Goal: Task Accomplishment & Management: Use online tool/utility

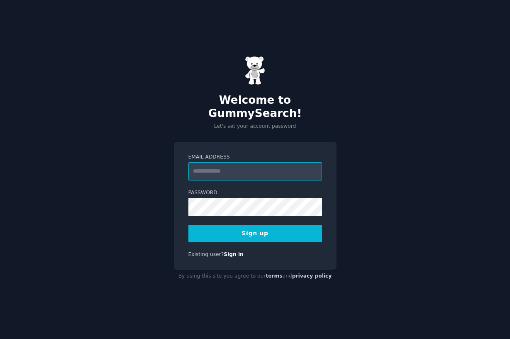
type input "**********"
click at [247, 228] on button "Sign up" at bounding box center [255, 233] width 134 height 17
click at [248, 225] on button "Sign up" at bounding box center [255, 233] width 134 height 17
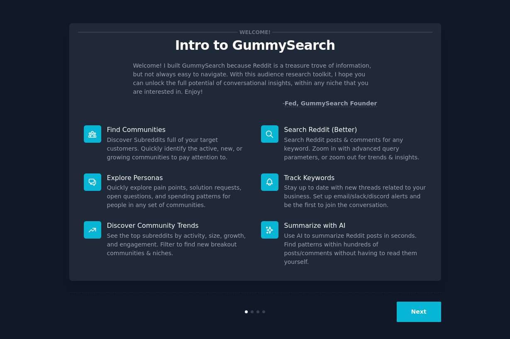
click at [421, 313] on button "Next" at bounding box center [418, 311] width 44 height 20
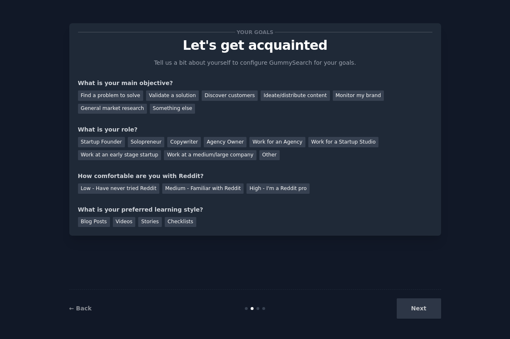
click at [421, 313] on div "Next" at bounding box center [379, 308] width 124 height 20
click at [425, 306] on div "Next" at bounding box center [379, 308] width 124 height 20
click at [419, 307] on div "Next" at bounding box center [379, 308] width 124 height 20
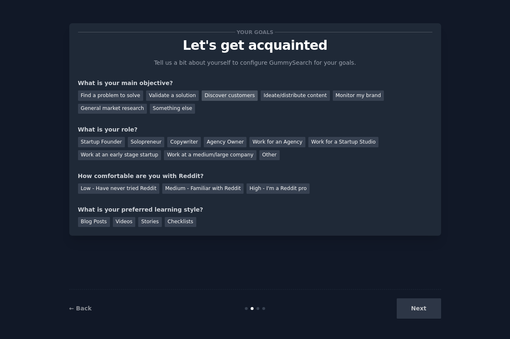
click at [232, 100] on div "Discover customers" at bounding box center [230, 95] width 56 height 10
click at [297, 101] on div "Find a problem to solve Validate a solution Discover customers Ideate/distribut…" at bounding box center [255, 100] width 354 height 26
click at [335, 95] on div "Monitor my brand" at bounding box center [358, 95] width 51 height 10
click at [223, 95] on div "Discover customers" at bounding box center [230, 95] width 56 height 10
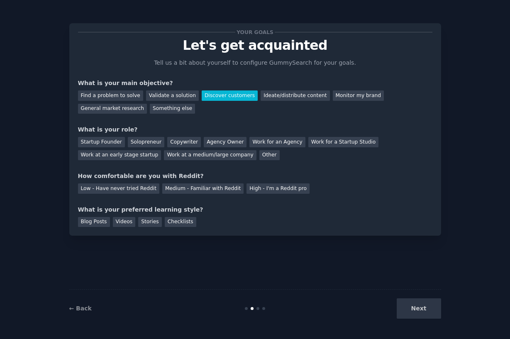
click at [268, 154] on div "Startup Founder Solopreneur Copywriter Agency Owner Work for an Agency Work for…" at bounding box center [255, 147] width 354 height 26
click at [260, 156] on div "Other" at bounding box center [269, 155] width 20 height 10
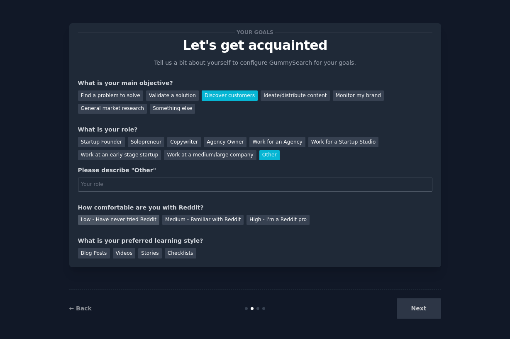
click at [122, 221] on div "Low - Have never tried Reddit" at bounding box center [118, 220] width 81 height 10
click at [419, 304] on div "Next" at bounding box center [379, 308] width 124 height 20
click at [175, 252] on div "Checklists" at bounding box center [181, 253] width 32 height 10
click at [440, 312] on div "Next" at bounding box center [379, 308] width 124 height 20
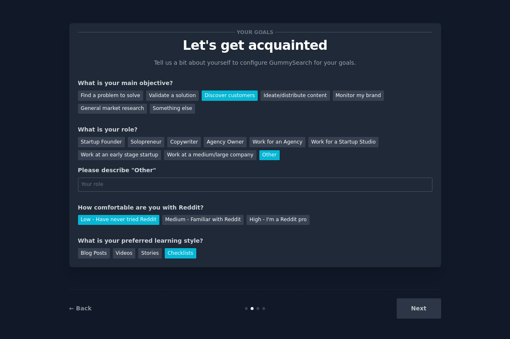
click at [440, 312] on div "Next" at bounding box center [379, 308] width 124 height 20
click at [189, 187] on input "text" at bounding box center [255, 184] width 354 height 14
click at [157, 140] on div "Solopreneur" at bounding box center [146, 142] width 36 height 10
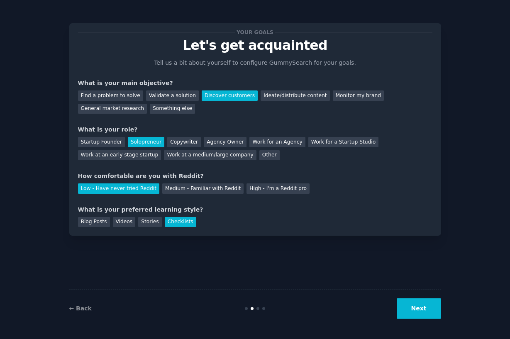
click at [429, 308] on button "Next" at bounding box center [418, 308] width 44 height 20
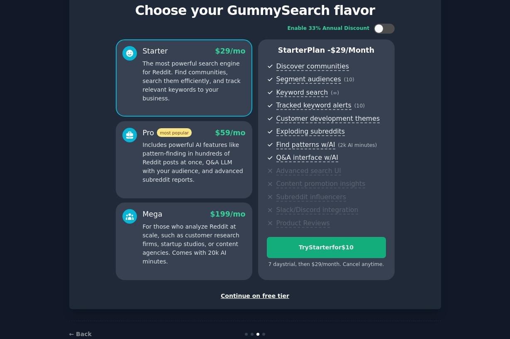
scroll to position [36, 0]
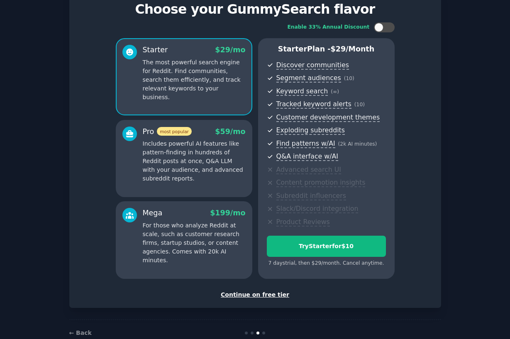
click at [260, 290] on div "Continue on free tier" at bounding box center [255, 294] width 354 height 9
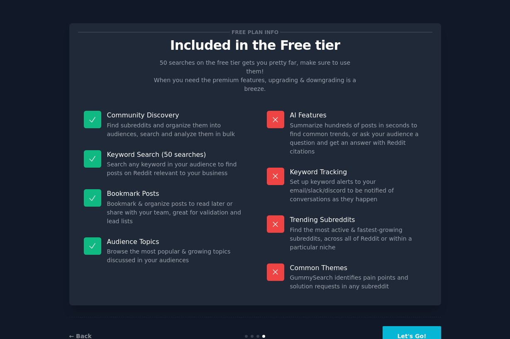
click at [405, 326] on button "Let's Go!" at bounding box center [411, 336] width 58 height 20
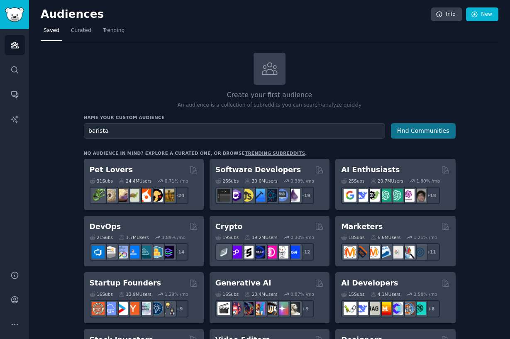
type input "barista"
click at [415, 131] on button "Find Communities" at bounding box center [423, 130] width 65 height 15
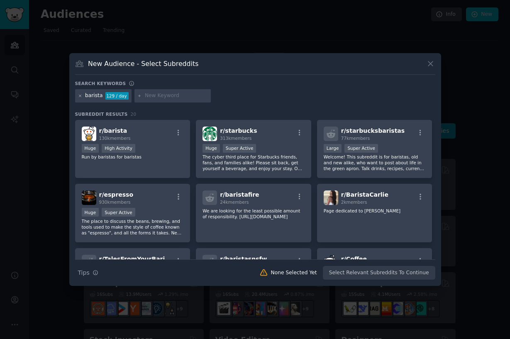
click at [81, 96] on icon at bounding box center [80, 96] width 5 height 5
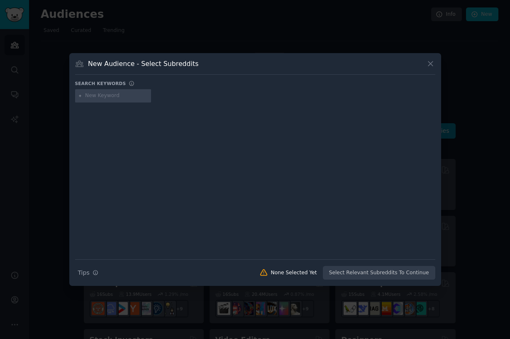
click at [101, 93] on input "text" at bounding box center [116, 95] width 63 height 7
type input "g"
type input "home barista"
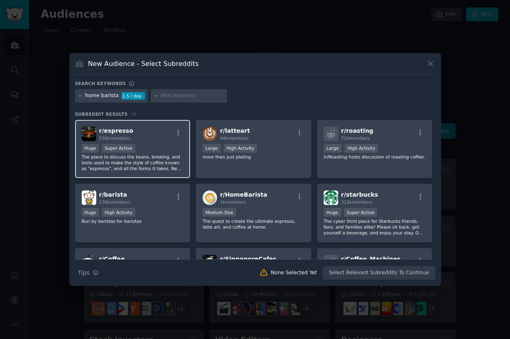
click at [165, 149] on div "Huge Super Active" at bounding box center [133, 149] width 102 height 10
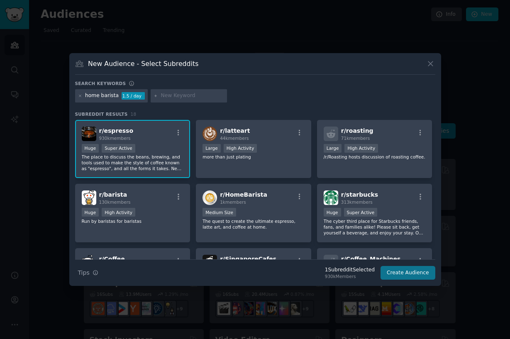
click at [416, 271] on button "Create Audience" at bounding box center [407, 273] width 55 height 14
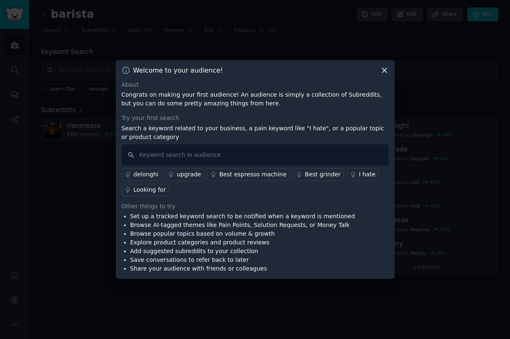
click at [382, 70] on icon at bounding box center [384, 70] width 9 height 9
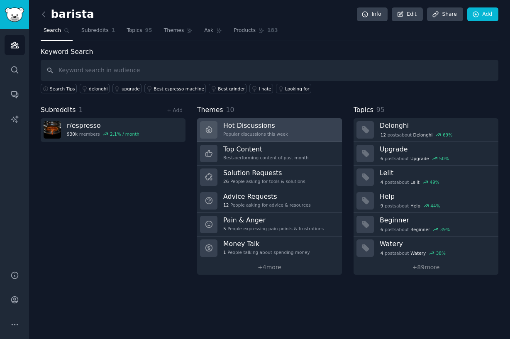
click at [235, 127] on h3 "Hot Discussions" at bounding box center [255, 125] width 65 height 9
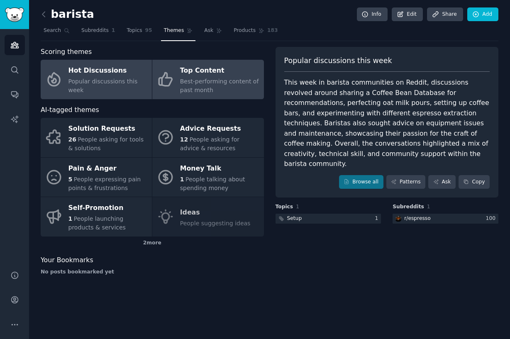
click at [192, 84] on span "Best-performing content of past month" at bounding box center [219, 85] width 79 height 15
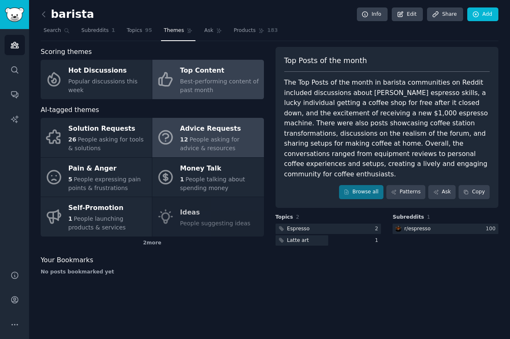
click at [216, 142] on span "People asking for advice & resources" at bounding box center [209, 143] width 59 height 15
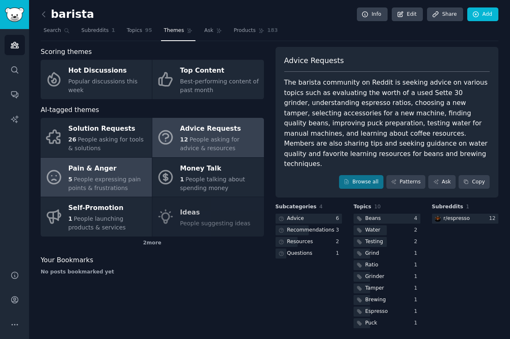
click at [107, 172] on div "Pain & Anger" at bounding box center [107, 168] width 79 height 13
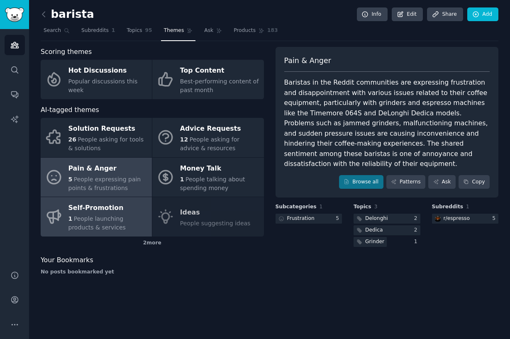
click at [96, 233] on link "Self-Promotion 1 People launching products & services" at bounding box center [96, 216] width 111 height 39
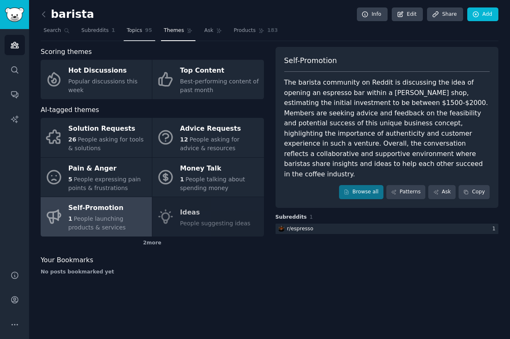
click at [138, 34] on span "Topics" at bounding box center [133, 30] width 15 height 7
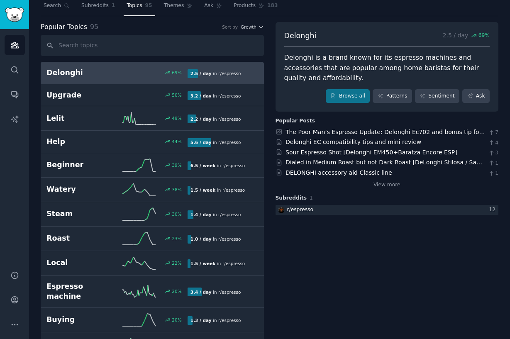
scroll to position [18, 0]
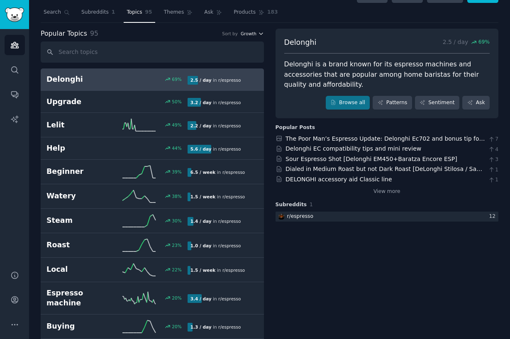
click at [258, 32] on icon "button" at bounding box center [261, 34] width 6 height 6
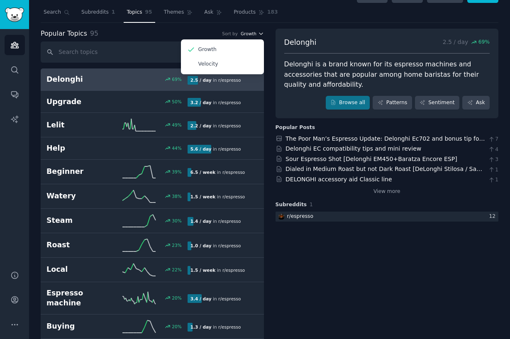
click at [258, 32] on icon "button" at bounding box center [261, 34] width 6 height 6
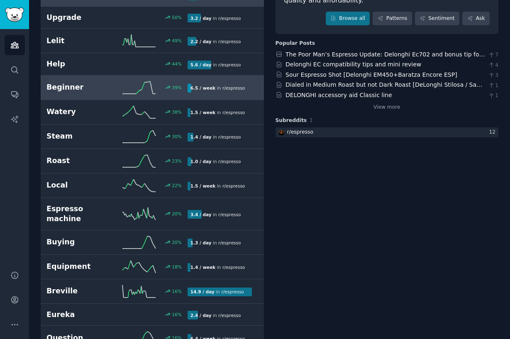
scroll to position [109, 0]
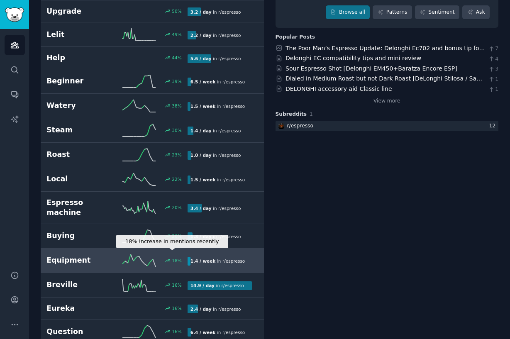
click at [175, 257] on div "18 %" at bounding box center [177, 260] width 10 height 6
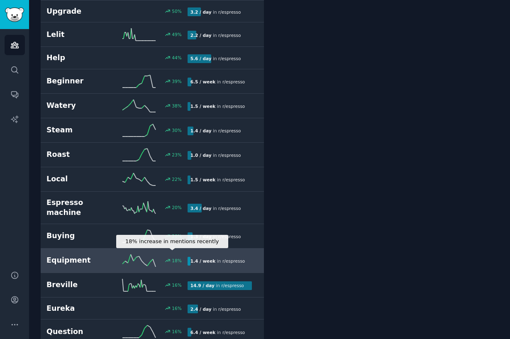
scroll to position [46, 0]
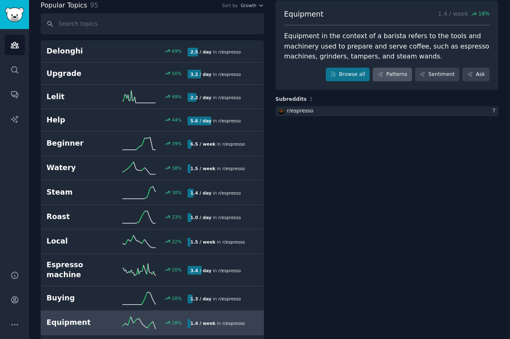
click at [399, 74] on link "Patterns" at bounding box center [391, 75] width 39 height 14
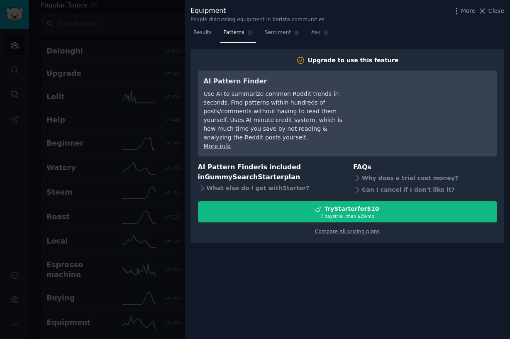
click at [120, 84] on div at bounding box center [255, 169] width 510 height 339
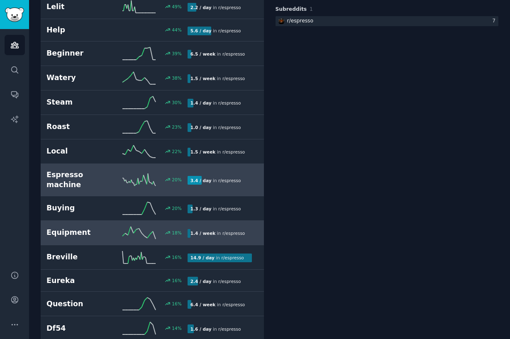
scroll to position [153, 0]
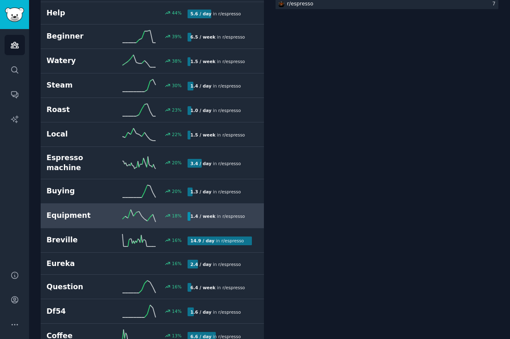
click at [126, 217] on link "Equipment 18 % 1.4 / week in r/ espresso 18% increase in mentions recently" at bounding box center [152, 216] width 223 height 24
click at [134, 209] on icon at bounding box center [138, 215] width 33 height 12
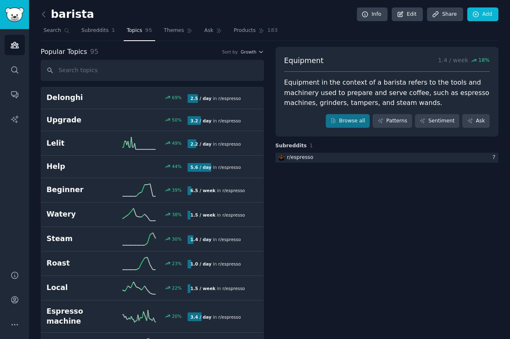
scroll to position [0, 0]
click at [82, 76] on input "text" at bounding box center [152, 70] width 223 height 21
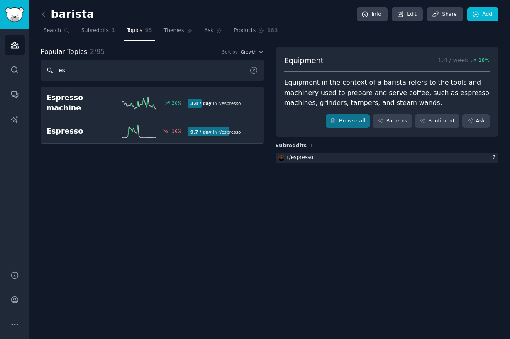
type input "e"
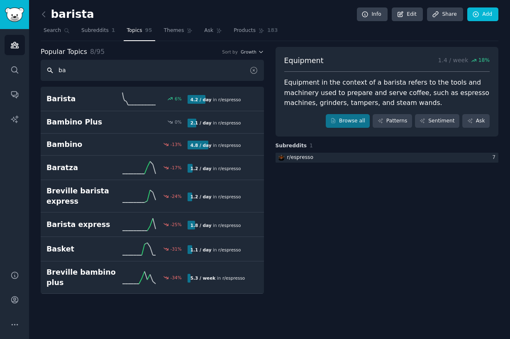
type input "b"
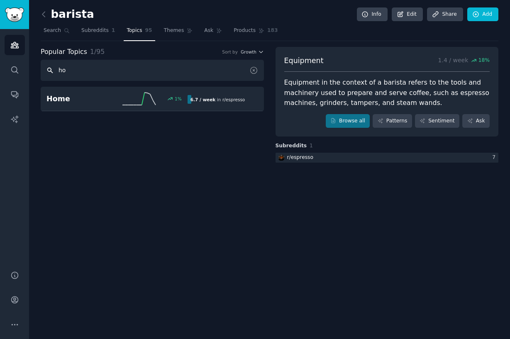
type input "h"
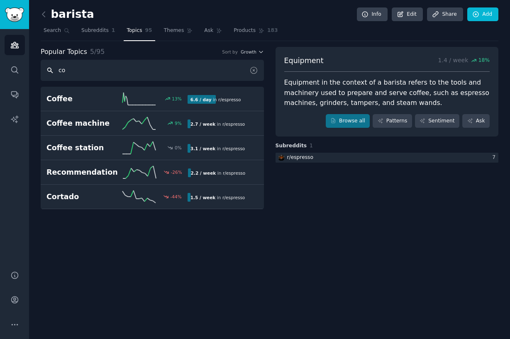
type input "c"
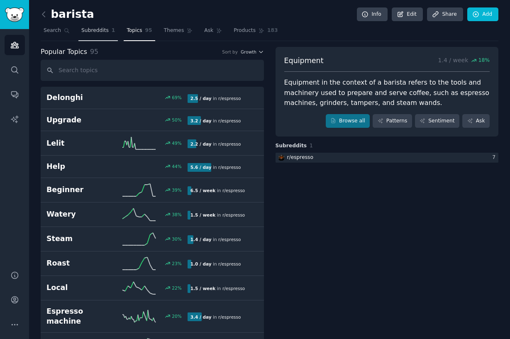
click at [95, 29] on span "Subreddits" at bounding box center [94, 30] width 27 height 7
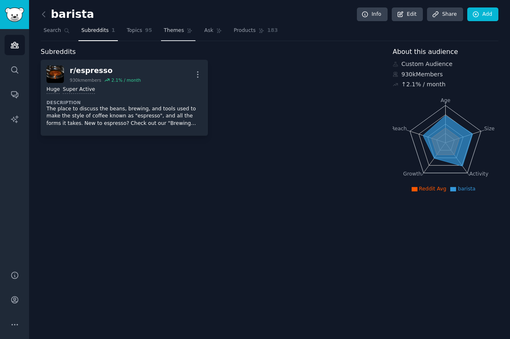
click at [179, 32] on span "Themes" at bounding box center [174, 30] width 20 height 7
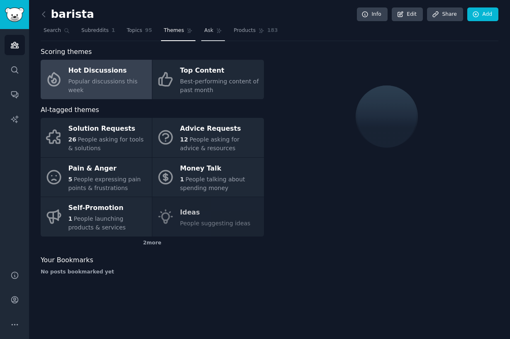
click at [208, 32] on span "Ask" at bounding box center [208, 30] width 9 height 7
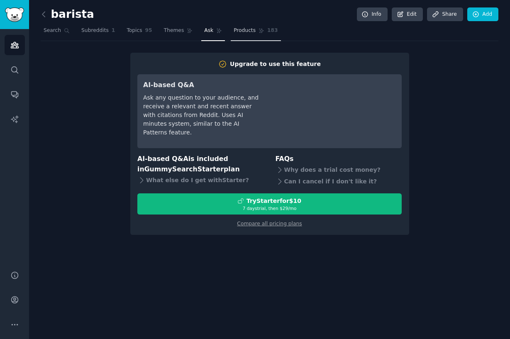
click at [255, 32] on link "Products 183" at bounding box center [256, 32] width 50 height 17
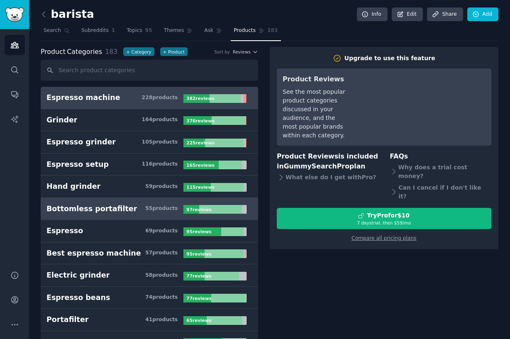
scroll to position [7, 0]
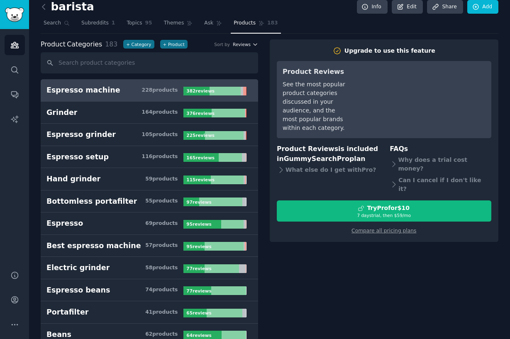
click at [243, 44] on span "Reviews" at bounding box center [242, 44] width 18 height 6
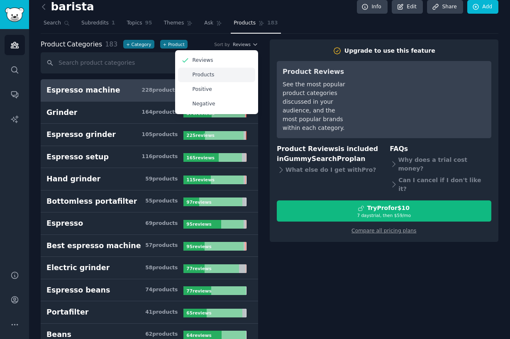
click at [230, 75] on div "Products" at bounding box center [216, 75] width 77 height 15
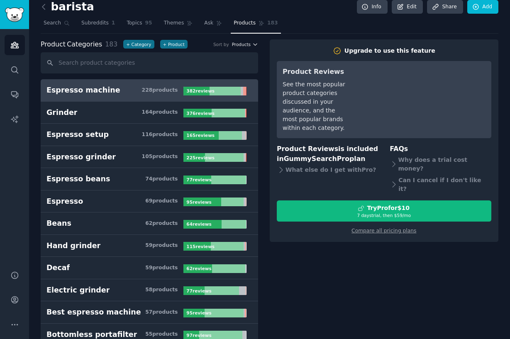
click at [253, 44] on icon "button" at bounding box center [255, 44] width 6 height 6
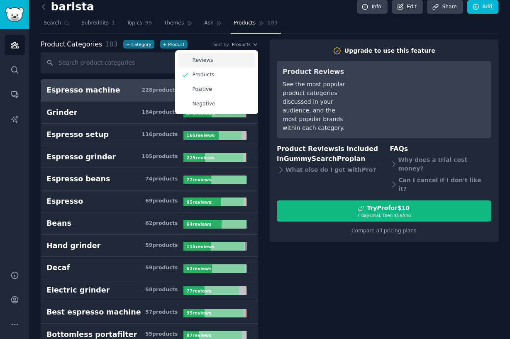
click at [240, 54] on div "Reviews" at bounding box center [216, 60] width 77 height 15
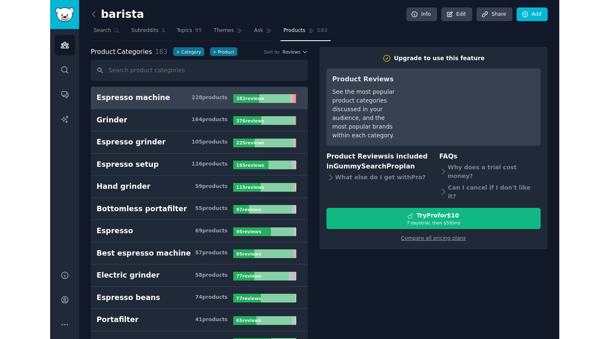
scroll to position [0, 0]
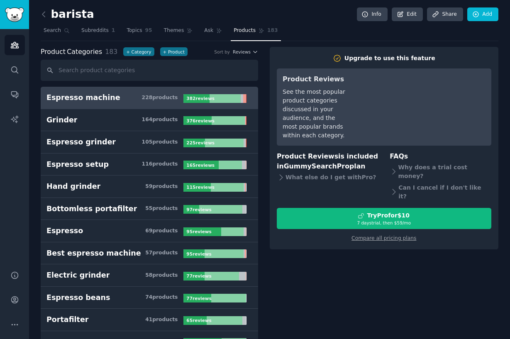
click at [146, 95] on div "228 product s" at bounding box center [160, 97] width 36 height 7
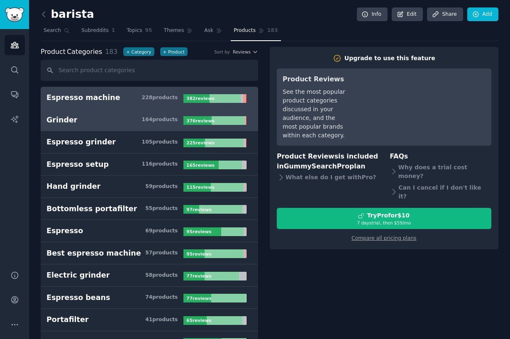
click at [151, 114] on link "Grinder 164 product s 376 review s" at bounding box center [149, 120] width 217 height 22
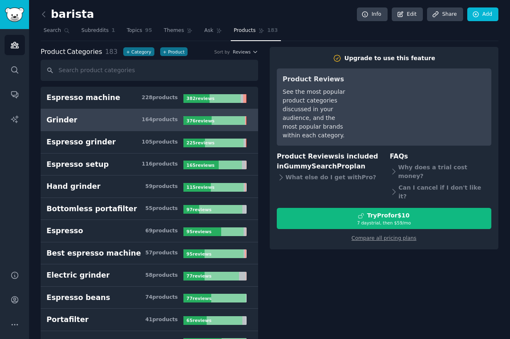
click at [151, 114] on link "Grinder 164 product s 376 review s" at bounding box center [149, 120] width 217 height 22
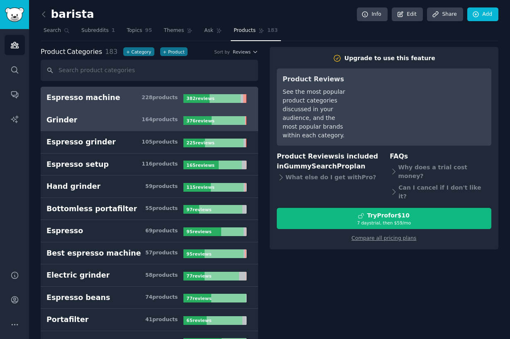
click at [170, 87] on link "Espresso machine 228 product s 382 review s" at bounding box center [149, 98] width 217 height 22
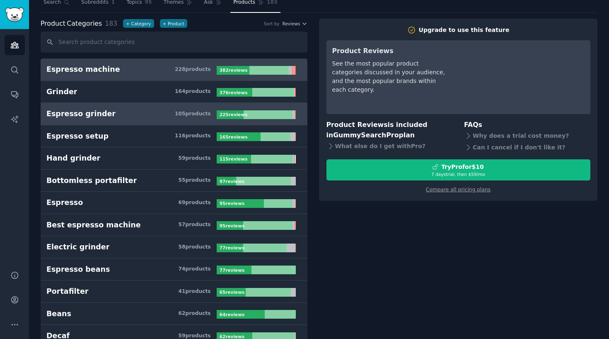
scroll to position [20, 0]
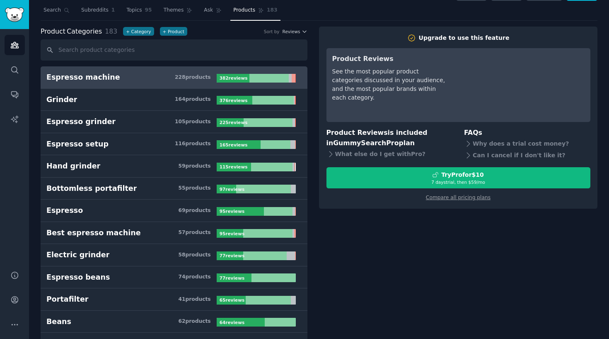
click at [17, 24] on link "Sidebar" at bounding box center [14, 14] width 29 height 29
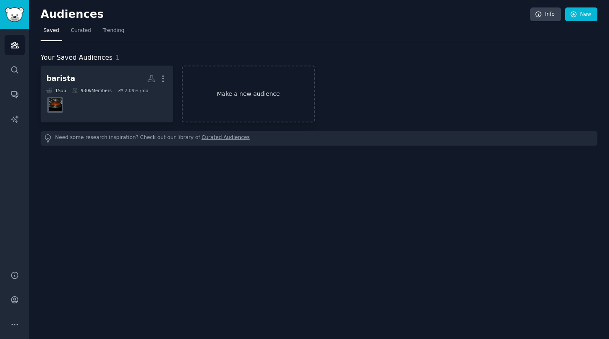
click at [201, 104] on link "Make a new audience" at bounding box center [248, 94] width 133 height 57
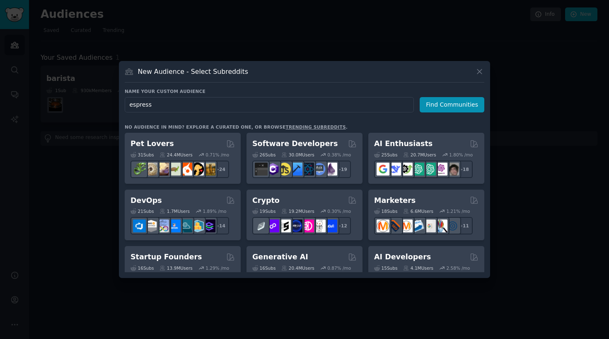
type input "espresso"
click at [444, 104] on button "Find Communities" at bounding box center [452, 104] width 65 height 15
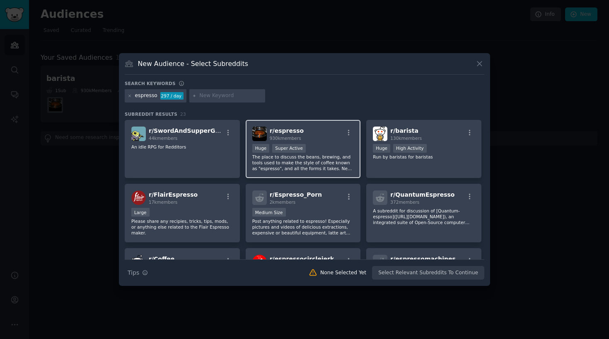
click at [323, 143] on div "r/ espresso 930k members Huge Super Active The place to discuss the beans, brew…" at bounding box center [303, 149] width 115 height 58
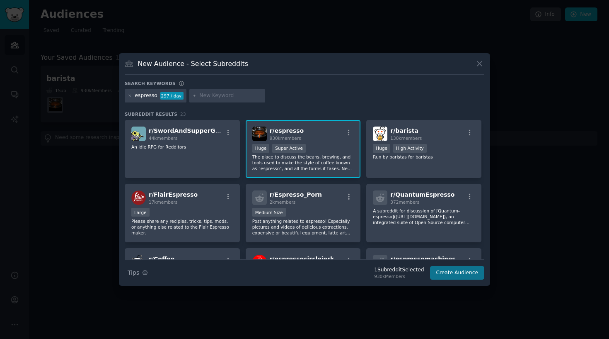
click at [451, 275] on button "Create Audience" at bounding box center [457, 273] width 55 height 14
click at [451, 275] on div "Search Tips Tips 1 Subreddit Selected 930k Members Create Audience" at bounding box center [305, 269] width 360 height 21
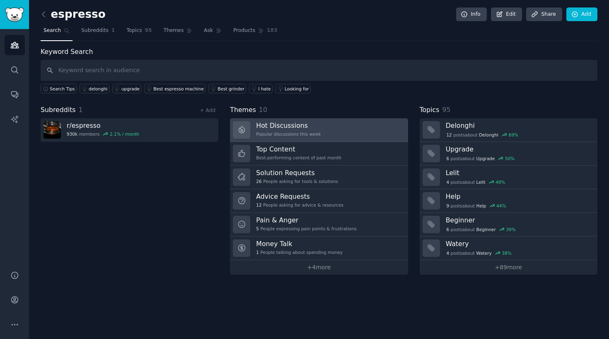
click at [335, 121] on link "Hot Discussions Popular discussions this week" at bounding box center [319, 130] width 178 height 24
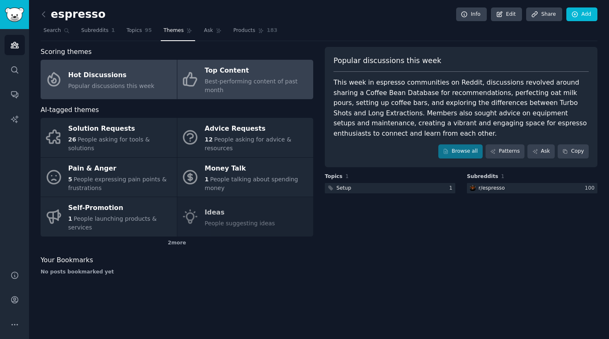
click at [231, 80] on span "Best-performing content of past month" at bounding box center [251, 85] width 93 height 15
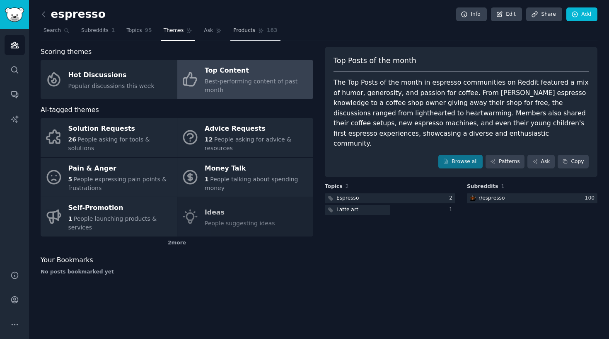
click at [265, 26] on link "Products 183" at bounding box center [256, 32] width 50 height 17
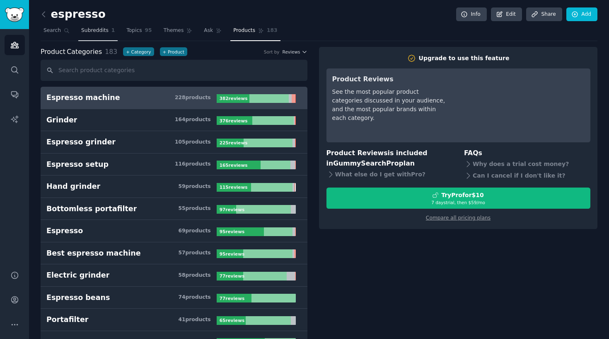
click at [102, 37] on link "Subreddits 1" at bounding box center [97, 32] width 39 height 17
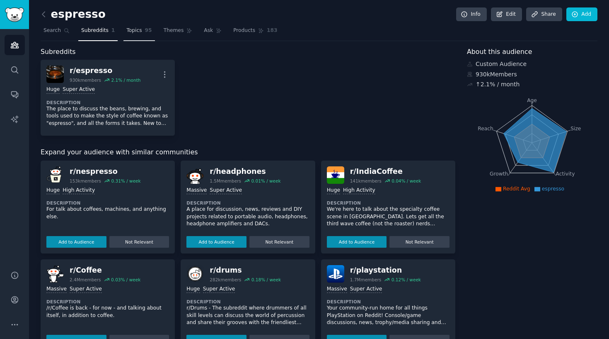
click at [143, 34] on link "Topics 95" at bounding box center [139, 32] width 31 height 17
